Goal: Information Seeking & Learning: Compare options

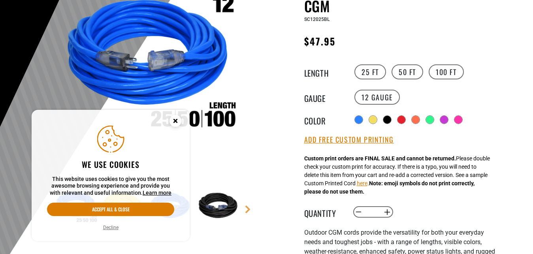
scroll to position [121, 0]
click at [175, 121] on icon "Cookie Consent" at bounding box center [175, 120] width 3 height 3
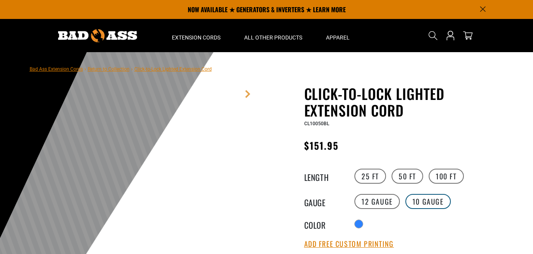
click at [419, 198] on label "10 Gauge" at bounding box center [427, 201] width 45 height 15
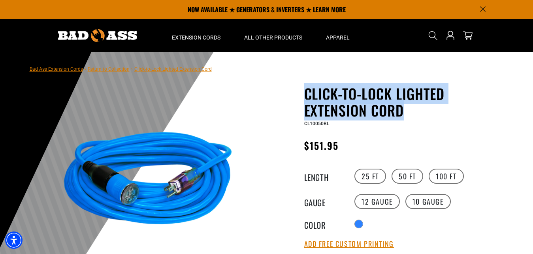
drag, startPoint x: 304, startPoint y: 89, endPoint x: 468, endPoint y: 103, distance: 164.5
click at [471, 103] on h1 "Click-to-Lock Lighted Extension Cord" at bounding box center [400, 101] width 193 height 33
copy h1 "Click-to-Lock Lighted Extension Cord"
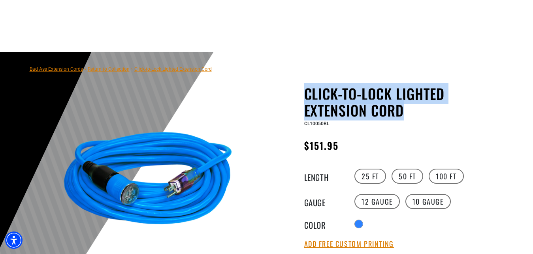
scroll to position [161, 0]
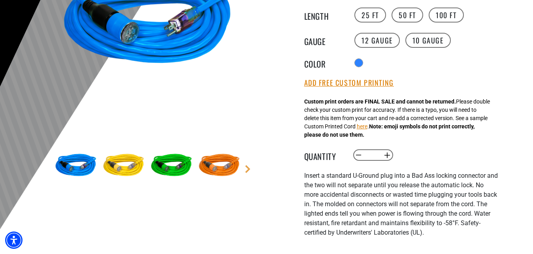
click at [117, 165] on img at bounding box center [124, 166] width 46 height 46
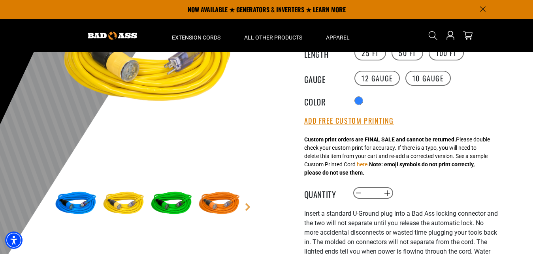
scroll to position [81, 0]
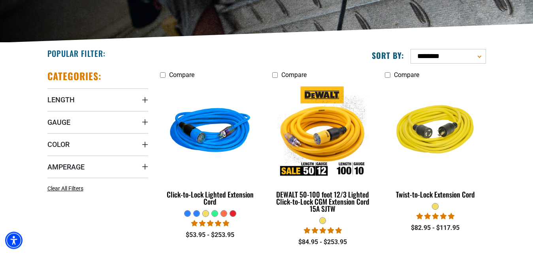
scroll to position [201, 0]
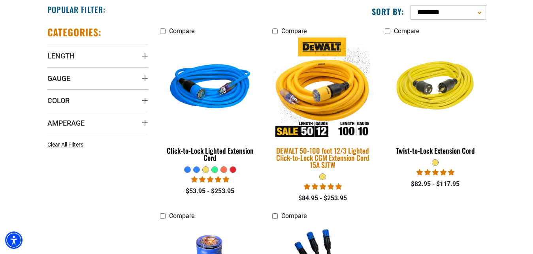
click at [302, 103] on img at bounding box center [322, 88] width 111 height 101
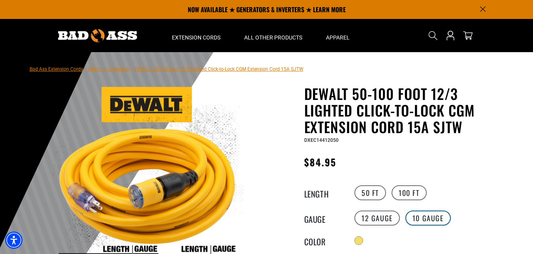
click at [437, 217] on label "10 Gauge" at bounding box center [427, 217] width 45 height 15
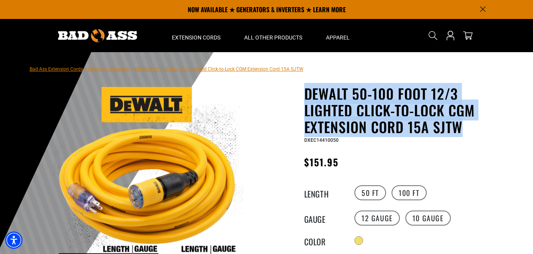
drag, startPoint x: 305, startPoint y: 93, endPoint x: 478, endPoint y: 128, distance: 176.9
click at [478, 128] on h1 "DEWALT 50-100 foot 12/3 Lighted Click-to-Lock CGM Extension Cord 15A SJTW" at bounding box center [400, 110] width 193 height 50
copy h1 "DEWALT 50-100 foot 12/3 Lighted Click-to-Lock CGM Extension Cord 15A SJTW"
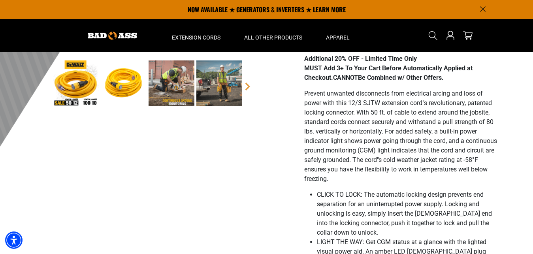
scroll to position [242, 0]
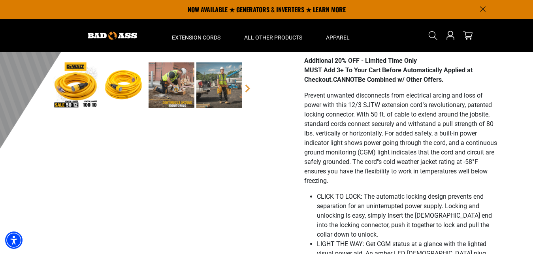
click at [178, 93] on img at bounding box center [171, 85] width 46 height 46
click at [86, 86] on img at bounding box center [76, 85] width 46 height 46
click at [112, 89] on img at bounding box center [124, 85] width 46 height 46
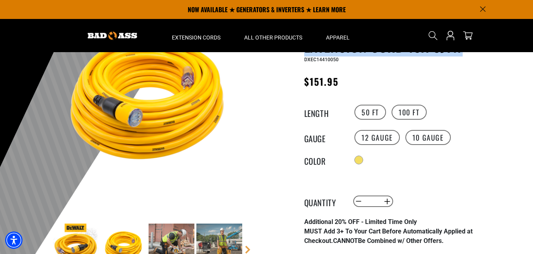
scroll to position [0, 0]
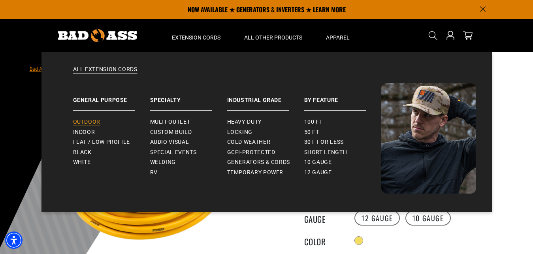
click at [91, 121] on span "Outdoor" at bounding box center [86, 121] width 27 height 7
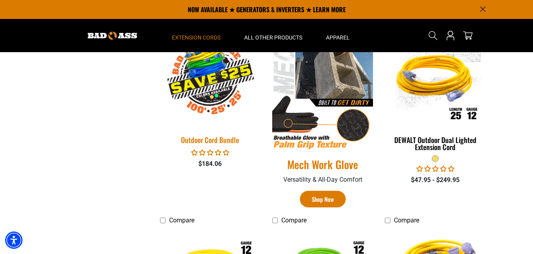
scroll to position [242, 0]
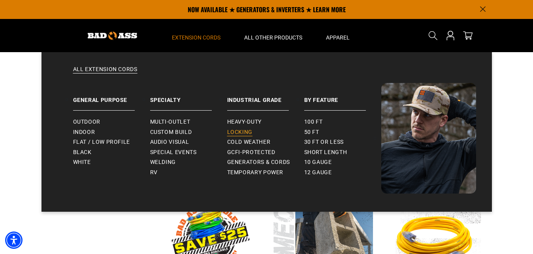
click at [239, 129] on span "Locking" at bounding box center [239, 132] width 25 height 7
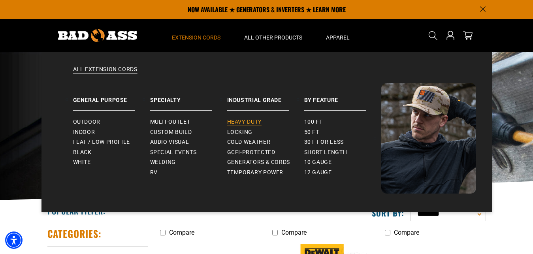
click at [232, 118] on link "Heavy-Duty" at bounding box center [265, 122] width 77 height 10
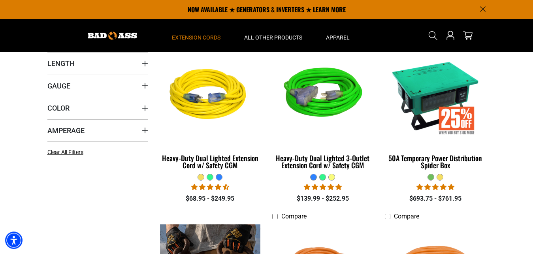
scroll to position [121, 0]
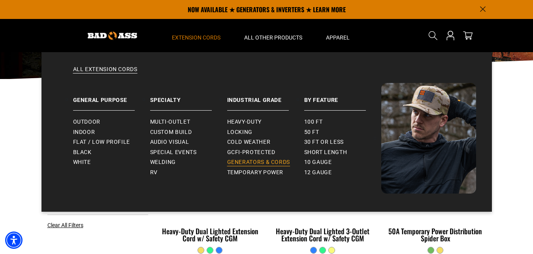
click at [263, 160] on span "Generators & Cords" at bounding box center [258, 162] width 63 height 7
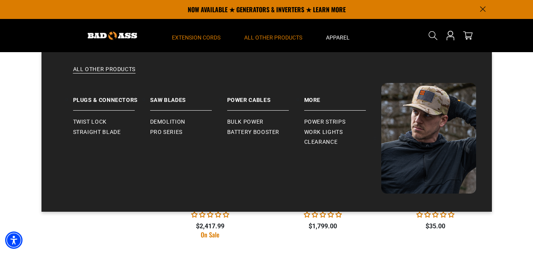
scroll to position [806, 0]
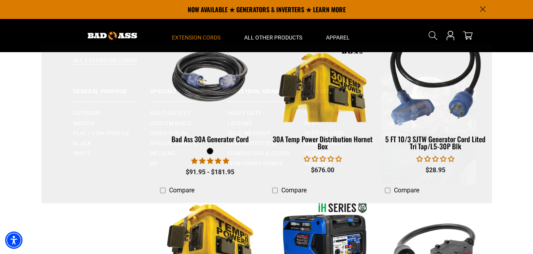
click at [194, 35] on span "Extension Cords" at bounding box center [196, 37] width 49 height 7
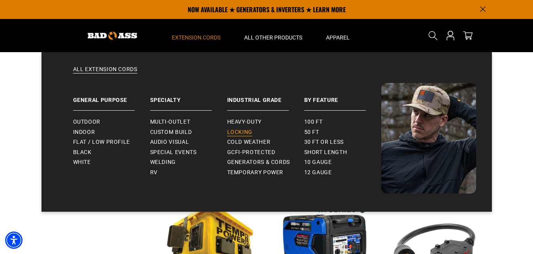
click at [246, 133] on span "Locking" at bounding box center [239, 132] width 25 height 7
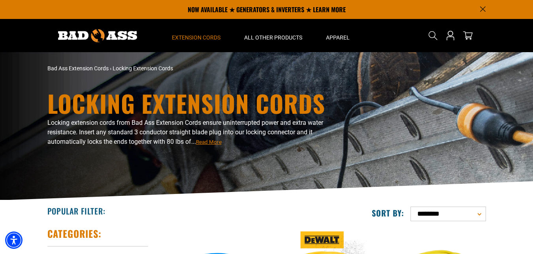
scroll to position [121, 0]
